Goal: Register for event/course

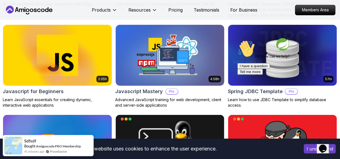
scroll to position [1091, 0]
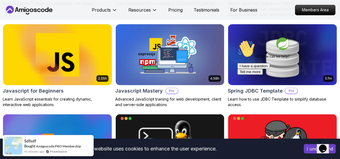
click at [98, 39] on img at bounding box center [57, 55] width 114 height 64
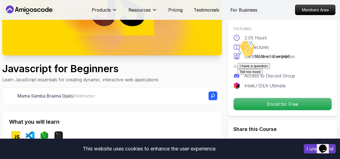
scroll to position [102, 0]
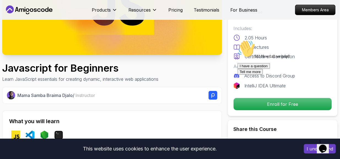
click at [242, 74] on div "Hi! How can we help? I have a question Tell me more" at bounding box center [286, 57] width 99 height 35
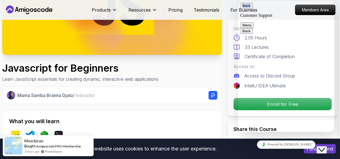
drag, startPoint x: 252, startPoint y: 11, endPoint x: 249, endPoint y: 10, distance: 3.1
click at [249, 10] on div "Back Customer Support" at bounding box center [286, 10] width 92 height 15
click at [249, 9] on button "Back" at bounding box center [246, 6] width 13 height 6
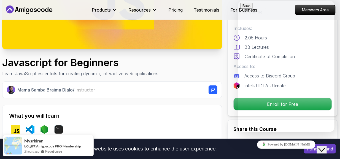
scroll to position [126, 0]
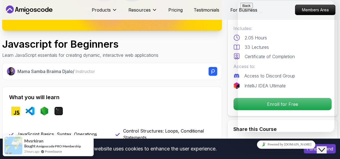
click at [325, 146] on icon "Close Chat This icon closes the chat window." at bounding box center [321, 149] width 7 height 7
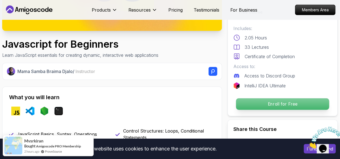
click at [280, 101] on p "Enroll for Free" at bounding box center [282, 104] width 93 height 12
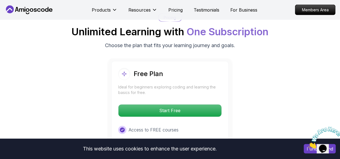
scroll to position [1029, 0]
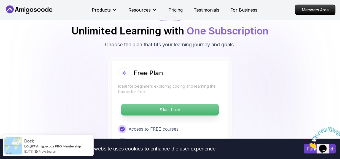
click at [191, 105] on p "Start Free" at bounding box center [170, 110] width 98 height 12
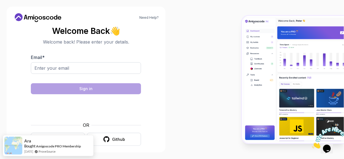
scroll to position [5, 0]
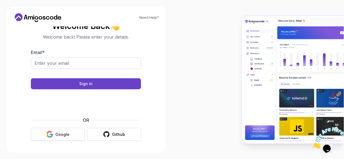
click at [56, 132] on div "Google" at bounding box center [62, 135] width 14 height 6
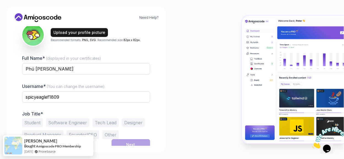
scroll to position [70, 0]
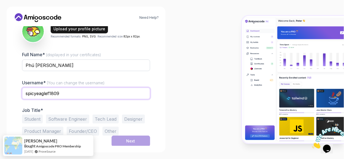
click at [79, 96] on input "spicyeaglef1809" at bounding box center [86, 94] width 128 height 12
type input "shackblack117shack"
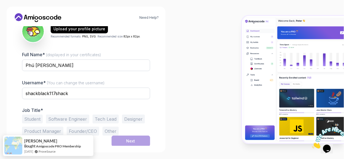
click at [39, 120] on button "Student" at bounding box center [32, 119] width 21 height 9
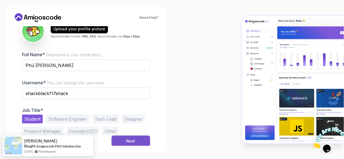
click at [126, 140] on button "Next" at bounding box center [131, 140] width 39 height 11
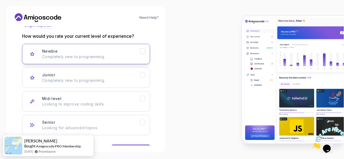
click at [91, 56] on p "Completely new to programming." at bounding box center [91, 57] width 98 height 6
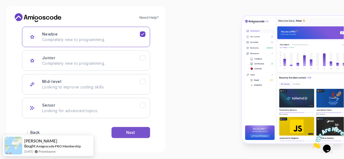
click at [124, 134] on button "Next" at bounding box center [131, 132] width 39 height 11
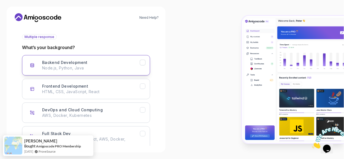
scroll to position [93, 0]
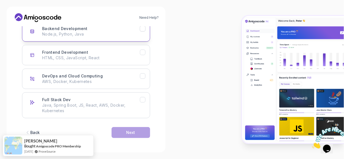
click at [139, 33] on p "Node.js, Python, Java" at bounding box center [91, 34] width 98 height 6
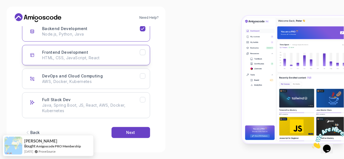
click at [140, 52] on icon "Frontend Development" at bounding box center [142, 52] width 5 height 5
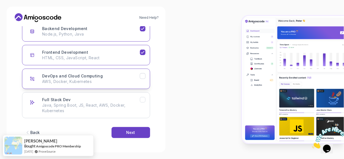
click at [143, 74] on icon "DevOps and Cloud Computing" at bounding box center [142, 76] width 5 height 5
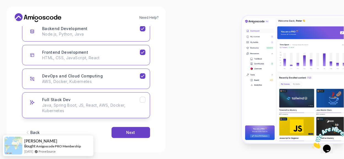
click at [142, 104] on button "Full Stack Dev Java, Spring Boot, JS, React, AWS, Docker, Kubernetes" at bounding box center [86, 105] width 128 height 26
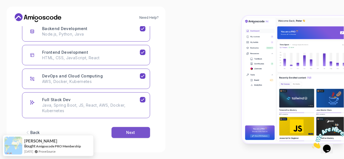
click at [137, 130] on button "Next" at bounding box center [131, 132] width 39 height 11
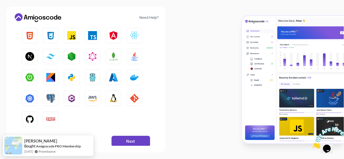
click at [37, 39] on div "HTML CSS JavaScript TypeScript Angular React.js Next.js Tailwind CSS Node.js Gr…" at bounding box center [86, 77] width 128 height 99
click at [30, 36] on img "button" at bounding box center [29, 35] width 9 height 9
click at [52, 38] on img "button" at bounding box center [50, 35] width 9 height 9
click at [71, 39] on img "button" at bounding box center [71, 35] width 9 height 9
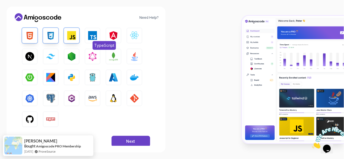
click at [93, 38] on img "button" at bounding box center [92, 35] width 9 height 9
click at [131, 37] on img "button" at bounding box center [134, 35] width 9 height 9
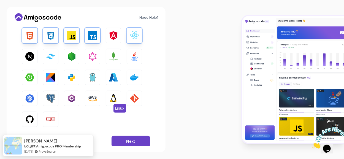
click at [113, 96] on img "button" at bounding box center [113, 98] width 9 height 9
click at [97, 97] on button "AWS" at bounding box center [92, 98] width 15 height 15
click at [72, 100] on img "button" at bounding box center [71, 98] width 9 height 9
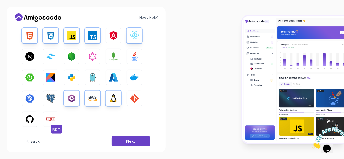
click at [47, 122] on img "button" at bounding box center [50, 119] width 9 height 9
click at [35, 119] on button "GitHub" at bounding box center [29, 119] width 15 height 15
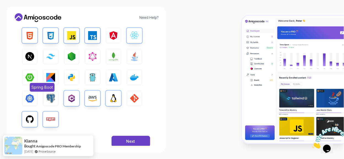
click at [34, 77] on button "Spring Boot" at bounding box center [29, 77] width 15 height 15
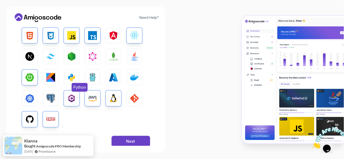
click at [68, 80] on img "button" at bounding box center [71, 77] width 9 height 9
click at [55, 78] on img "button" at bounding box center [50, 77] width 9 height 9
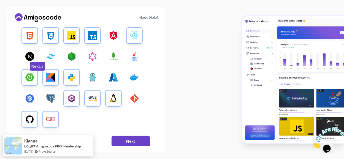
click at [31, 58] on img "button" at bounding box center [29, 56] width 9 height 9
click at [133, 56] on img "button" at bounding box center [134, 56] width 9 height 9
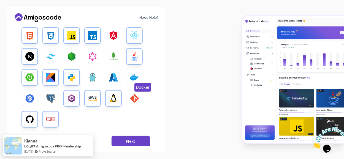
click at [128, 82] on button "Docker" at bounding box center [134, 77] width 15 height 15
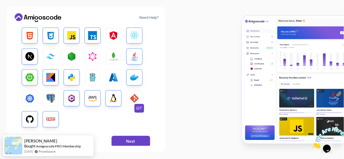
click at [131, 99] on img "button" at bounding box center [134, 98] width 9 height 9
click at [126, 139] on button "Next" at bounding box center [131, 141] width 39 height 11
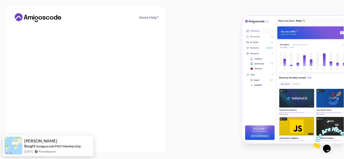
scroll to position [90, 0]
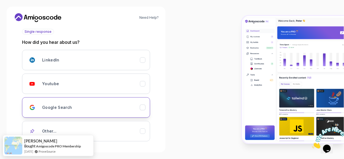
click at [114, 85] on div "Youtube" at bounding box center [91, 83] width 98 height 11
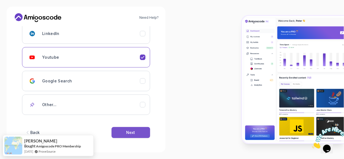
click at [139, 130] on button "Next" at bounding box center [131, 132] width 39 height 11
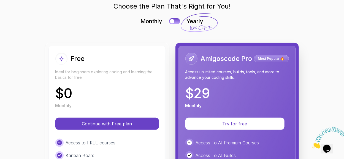
scroll to position [25, 0]
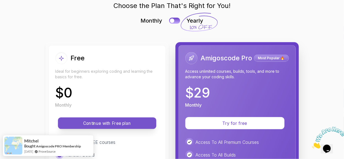
click at [132, 125] on p "Continue with Free plan" at bounding box center [107, 123] width 86 height 6
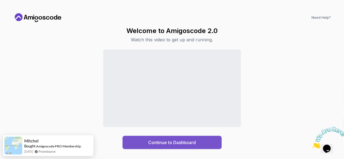
click at [176, 137] on button "Continue to Dashboard" at bounding box center [172, 142] width 99 height 13
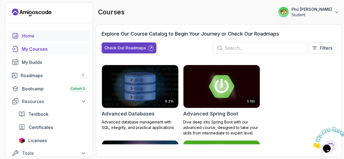
click at [30, 36] on div "Home" at bounding box center [54, 35] width 64 height 7
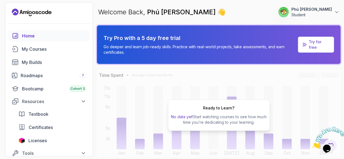
click at [50, 39] on link "Home" at bounding box center [49, 35] width 81 height 11
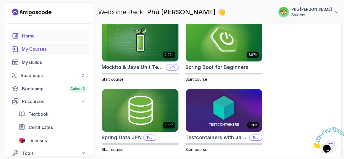
click at [69, 46] on div "My Courses" at bounding box center [54, 49] width 64 height 7
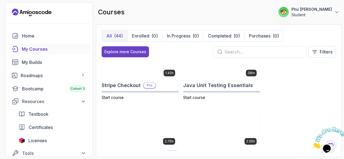
scroll to position [775, 0]
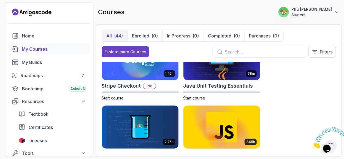
click at [233, 127] on img at bounding box center [221, 126] width 80 height 45
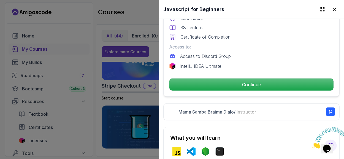
scroll to position [160, 0]
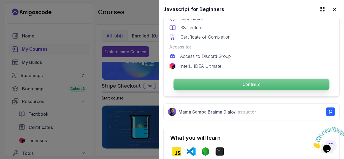
click at [216, 83] on p "Continue" at bounding box center [252, 85] width 156 height 12
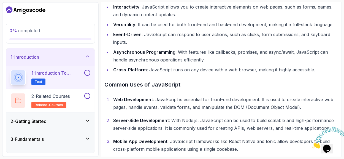
scroll to position [199, 0]
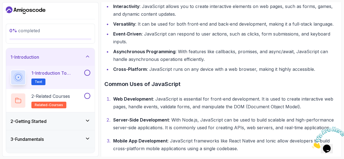
click at [44, 83] on p "Text" at bounding box center [38, 81] width 14 height 7
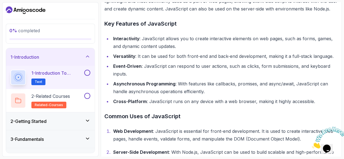
scroll to position [167, 0]
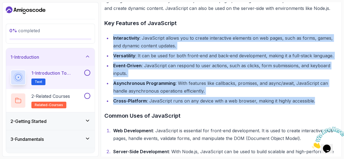
drag, startPoint x: 319, startPoint y: 101, endPoint x: 108, endPoint y: 32, distance: 221.6
click at [108, 32] on div "~2 min read Introduction to JavaScript JavaScript is a versatile and powerful p…" at bounding box center [221, 76] width 234 height 340
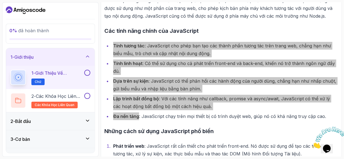
scroll to position [175, 0]
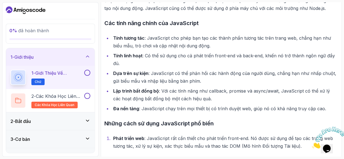
click at [189, 24] on font "Các tính năng chính của JavaScript" at bounding box center [151, 23] width 94 height 7
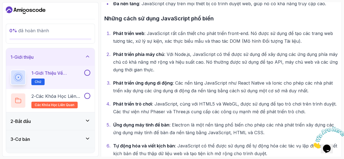
scroll to position [297, 0]
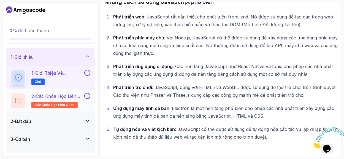
click at [73, 96] on font "Các khóa học liên quan" at bounding box center [55, 99] width 49 height 12
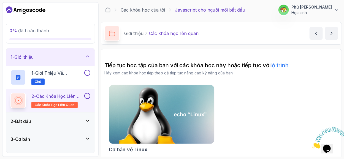
scroll to position [1, 0]
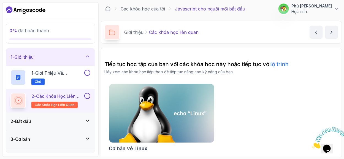
click at [44, 104] on font "các khóa học liên quan" at bounding box center [55, 105] width 40 height 4
click at [44, 119] on div "2 - Bắt đầu" at bounding box center [50, 121] width 80 height 7
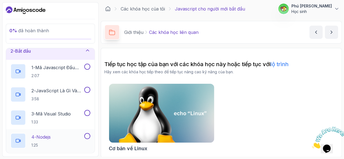
scroll to position [0, 0]
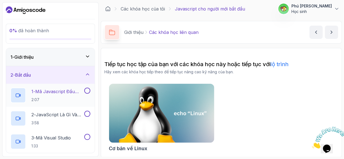
click at [76, 89] on font "Mã Javascript đầu tiên của bạn" at bounding box center [54, 95] width 47 height 12
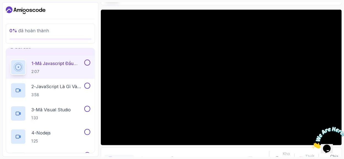
scroll to position [39, 0]
